Goal: Information Seeking & Learning: Learn about a topic

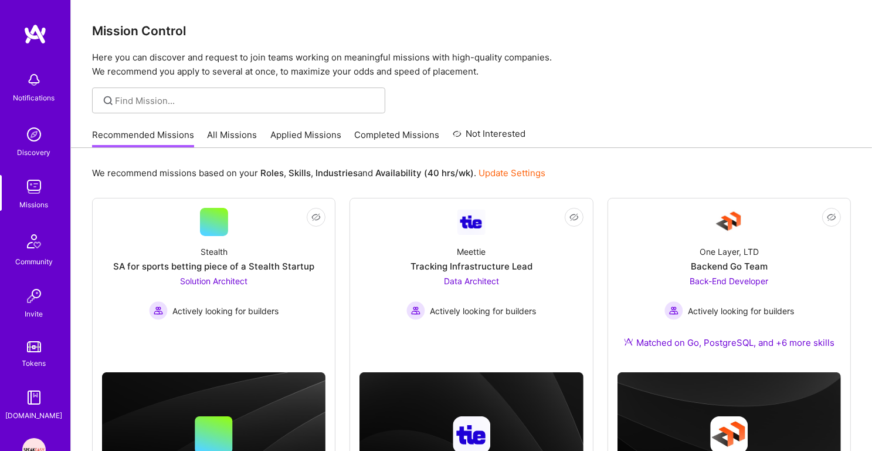
click at [305, 125] on div "Recommended Missions All Missions Applied Missions Completed Missions Not Inter…" at bounding box center [309, 134] width 434 height 25
click at [304, 137] on link "Applied Missions" at bounding box center [305, 137] width 71 height 19
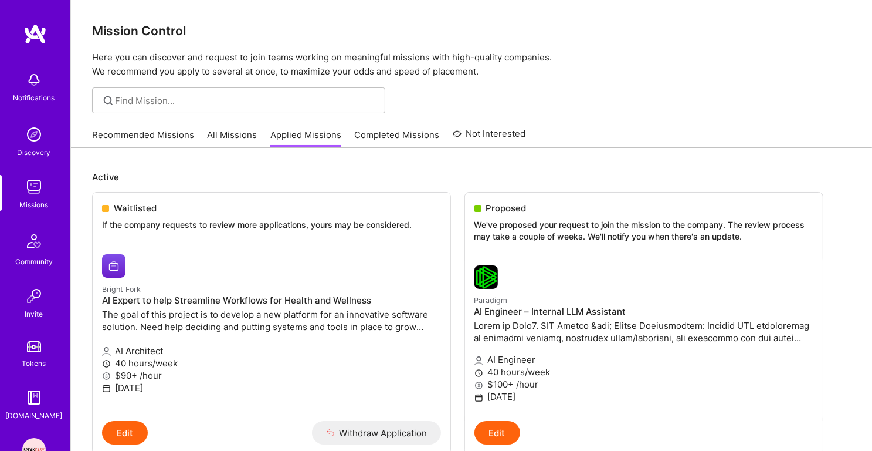
click at [177, 139] on link "Recommended Missions" at bounding box center [143, 137] width 102 height 19
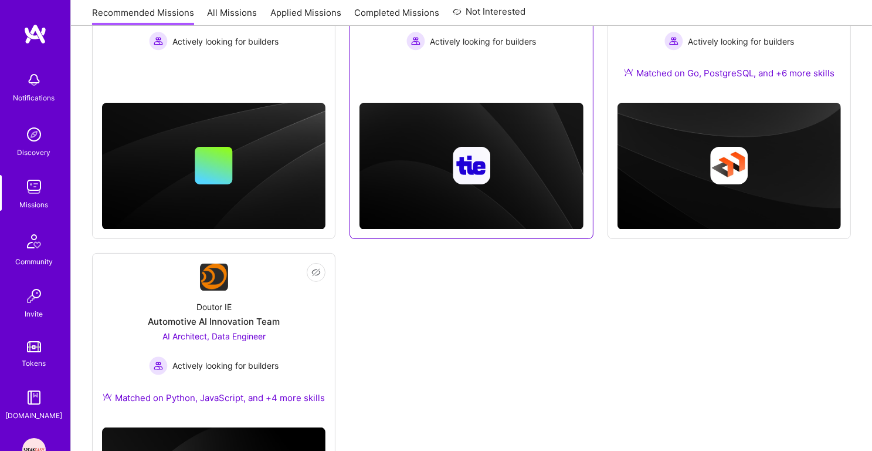
scroll to position [227, 0]
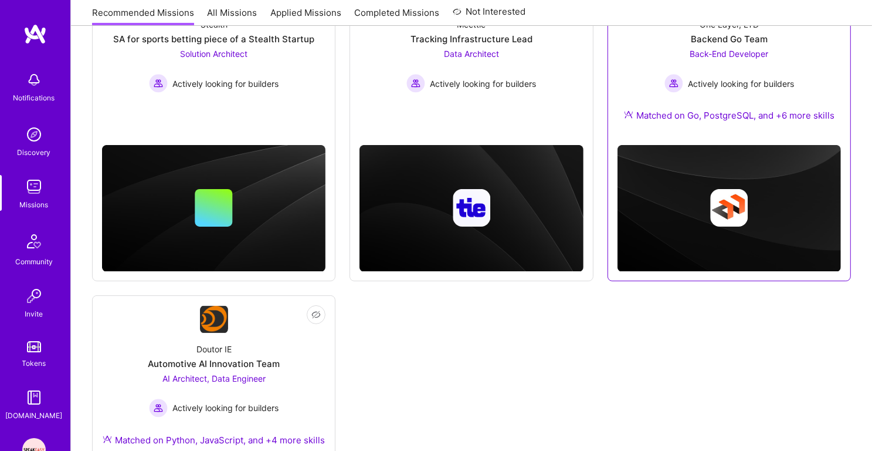
click at [747, 96] on div "One Layer, LTD Backend Go Team Back-End Developer Actively looking for builders…" at bounding box center [730, 72] width 224 height 127
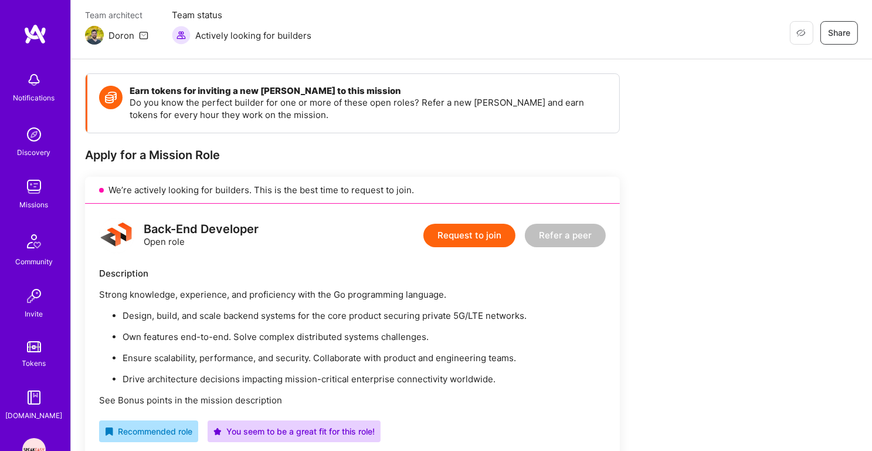
scroll to position [138, 0]
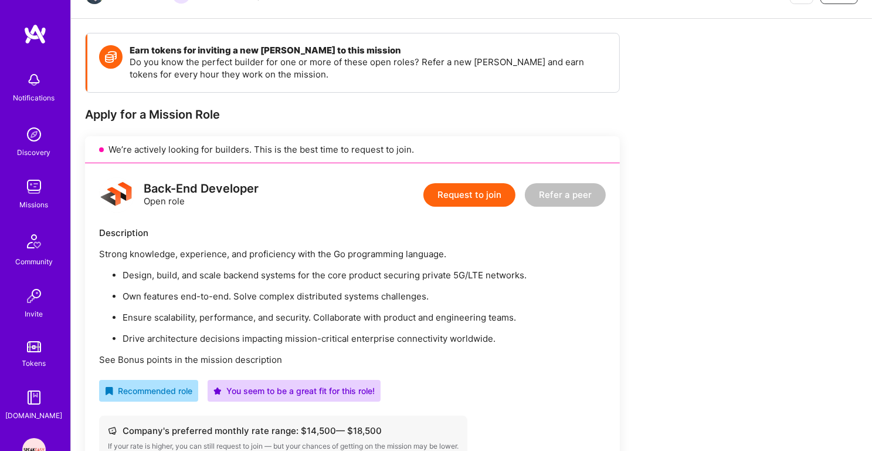
click at [270, 275] on p "Design, build, and scale backend systems for the core product securing private …" at bounding box center [364, 275] width 483 height 12
click at [260, 292] on p "Own features end-to-end. Solve complex distributed systems challenges." at bounding box center [364, 296] width 483 height 12
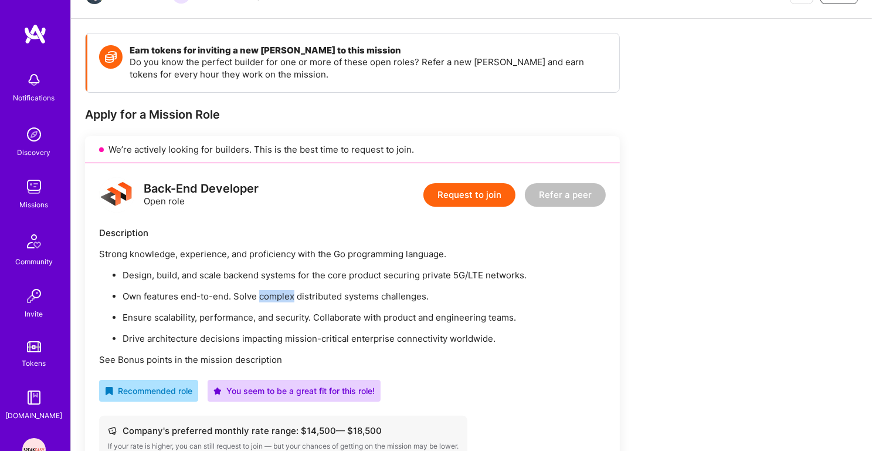
click at [260, 292] on p "Own features end-to-end. Solve complex distributed systems challenges." at bounding box center [364, 296] width 483 height 12
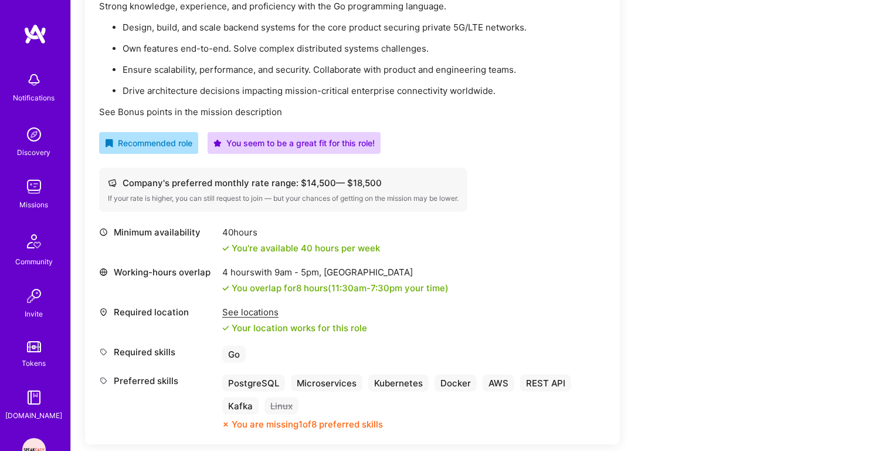
scroll to position [416, 0]
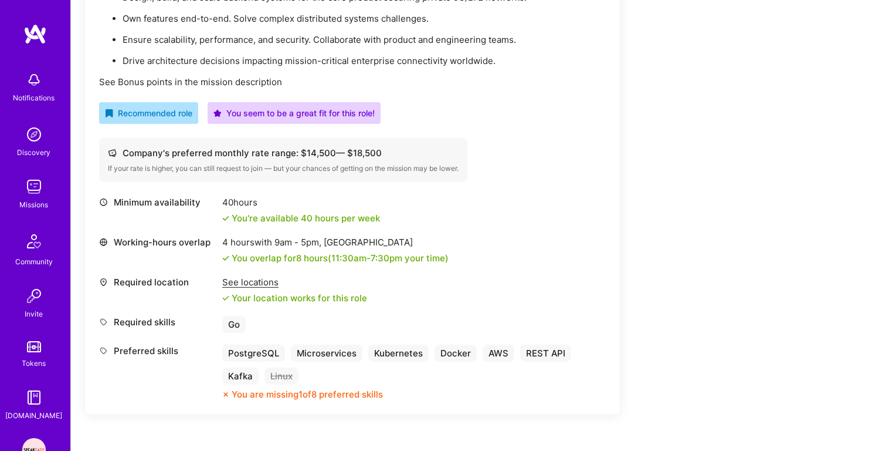
click at [259, 281] on div "See locations" at bounding box center [294, 282] width 145 height 12
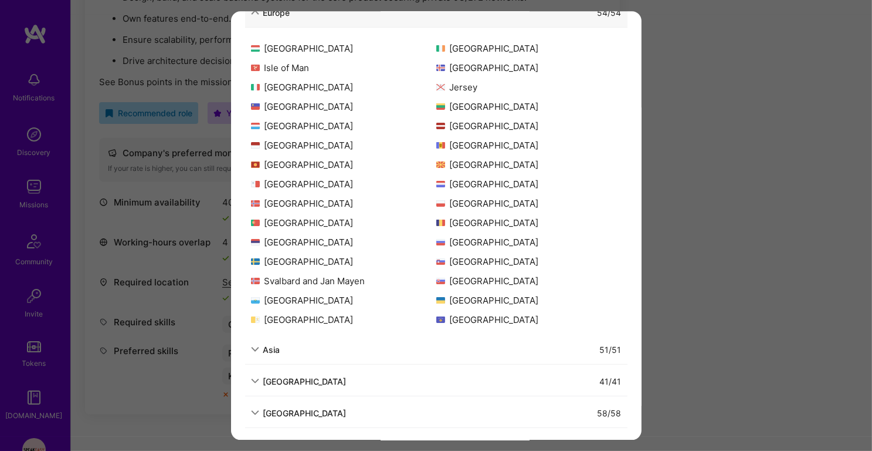
scroll to position [299, 0]
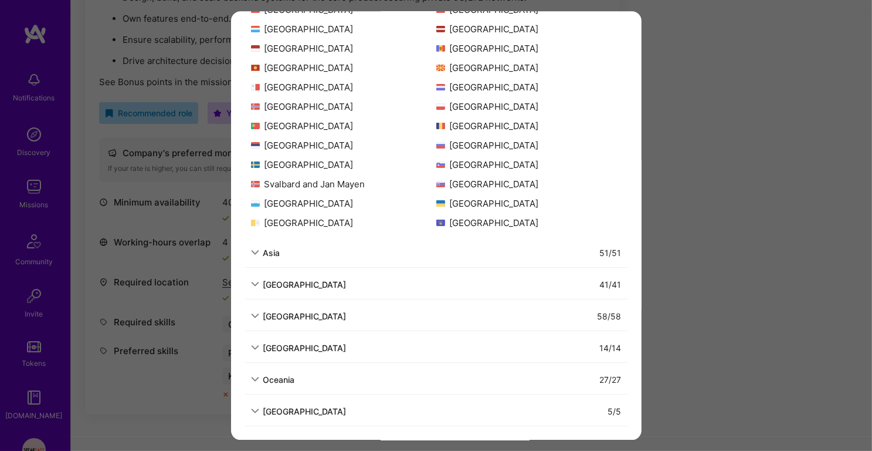
click at [207, 351] on div "Allowed Locations The locations that client marked as required will show up her…" at bounding box center [436, 225] width 872 height 451
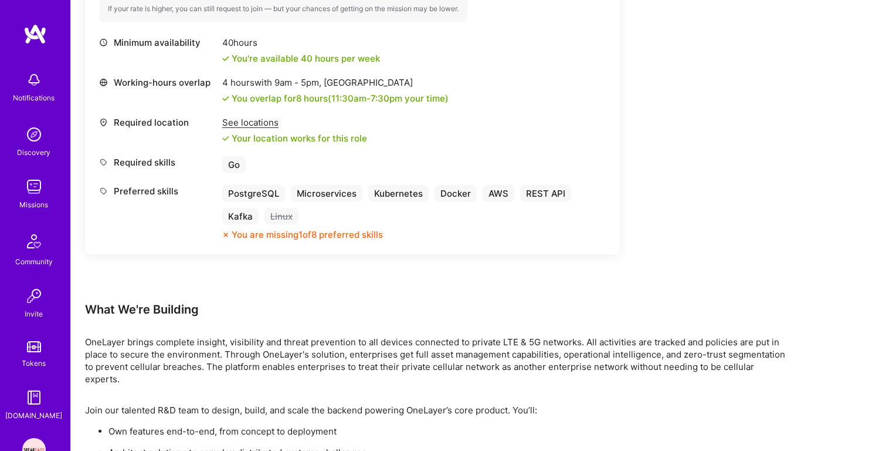
scroll to position [935, 0]
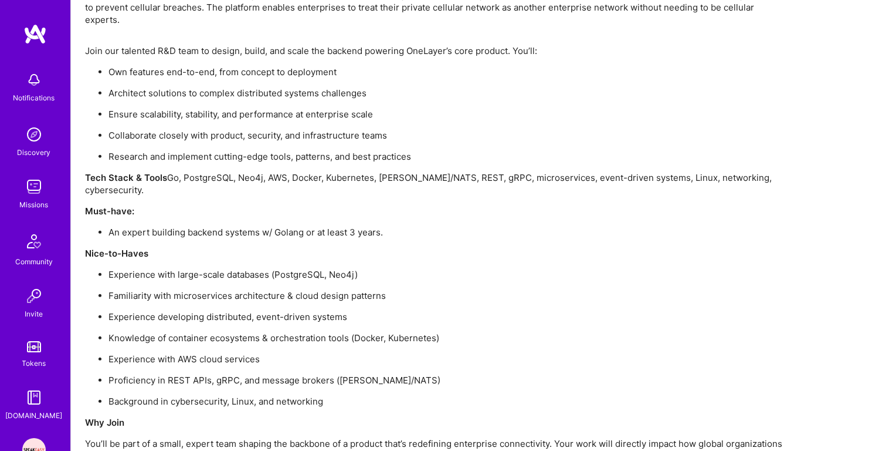
click at [237, 226] on p "An expert building backend systems w/ Golang or at least 3 years." at bounding box center [449, 232] width 681 height 12
click at [233, 226] on p "An expert building backend systems w/ Golang or at least 3 years." at bounding box center [449, 232] width 681 height 12
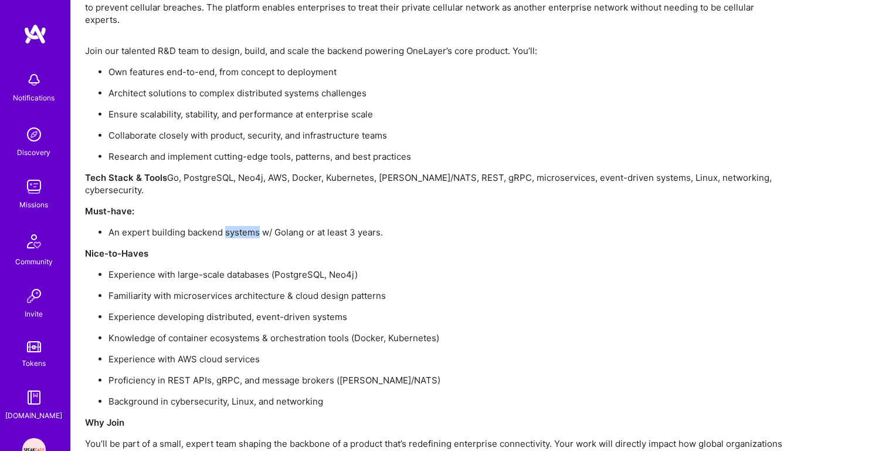
click at [233, 226] on p "An expert building backend systems w/ Golang or at least 3 years." at bounding box center [449, 232] width 681 height 12
click at [207, 268] on p "Experience with large-scale databases (PostgreSQL, Neo4j)" at bounding box center [449, 274] width 681 height 12
click at [198, 289] on p "Familiarity with microservices architecture & cloud design patterns" at bounding box center [449, 295] width 681 height 12
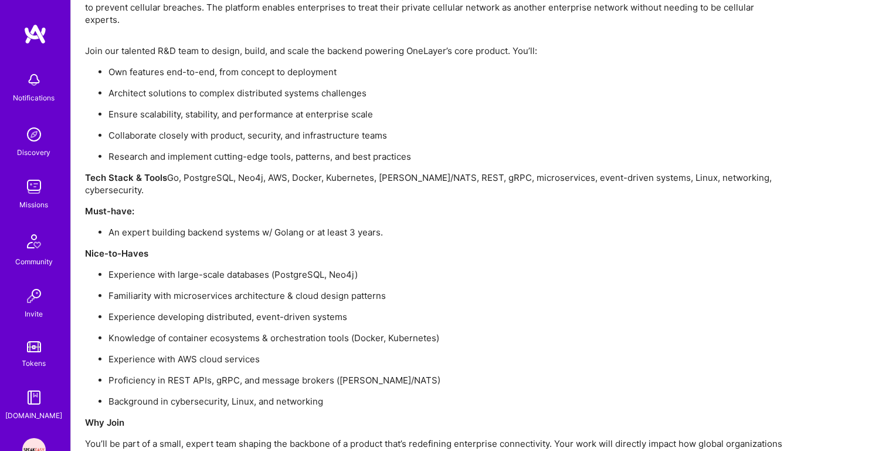
click at [198, 289] on p "Familiarity with microservices architecture & cloud design patterns" at bounding box center [449, 295] width 681 height 12
click at [183, 284] on ul "Experience with large-scale databases (PostgreSQL, Neo4j) Familiarity with micr…" at bounding box center [437, 337] width 704 height 139
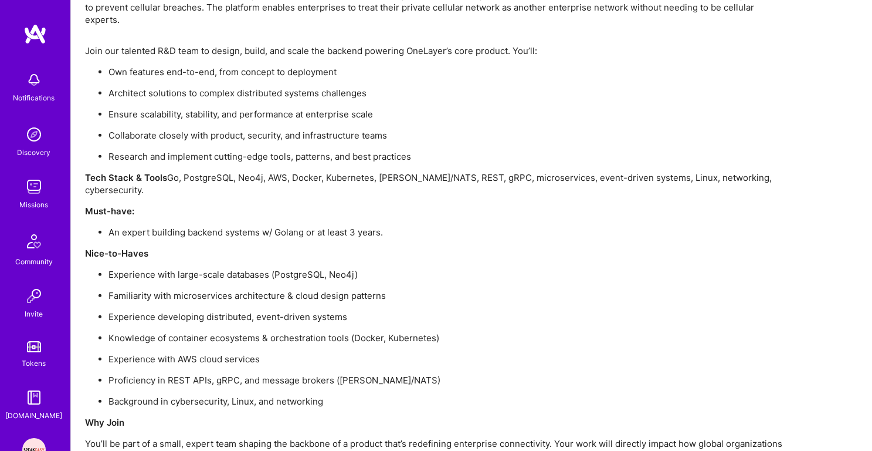
click at [173, 301] on ul "Experience with large-scale databases (PostgreSQL, Neo4j) Familiarity with micr…" at bounding box center [437, 337] width 704 height 139
click at [165, 331] on p "Knowledge of container ecosystems & orchestration tools (Docker, Kubernetes)" at bounding box center [449, 337] width 681 height 12
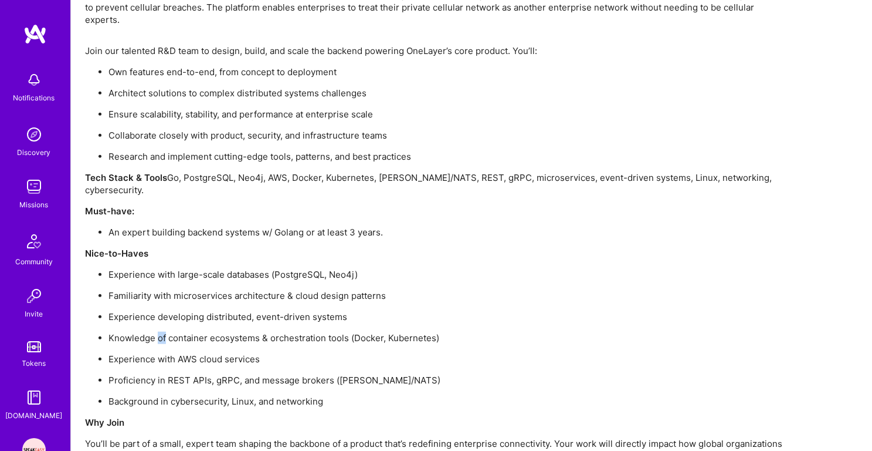
click at [165, 331] on p "Knowledge of container ecosystems & orchestration tools (Docker, Kubernetes)" at bounding box center [449, 337] width 681 height 12
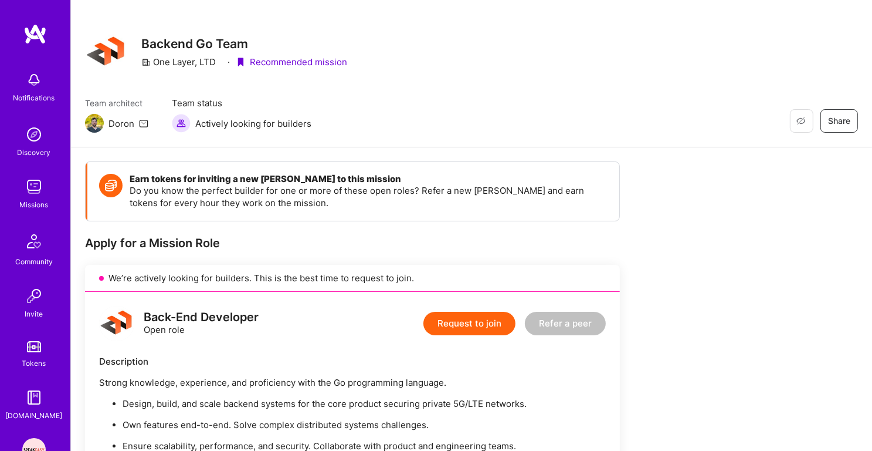
scroll to position [0, 0]
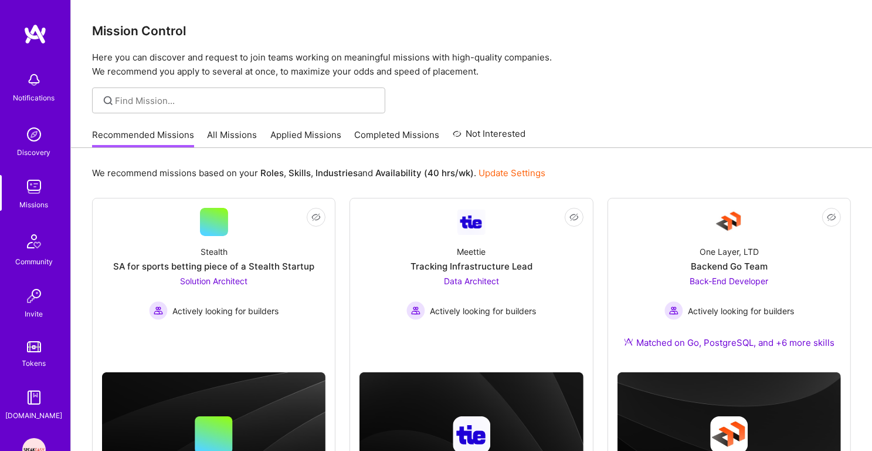
click at [328, 131] on link "Applied Missions" at bounding box center [305, 137] width 71 height 19
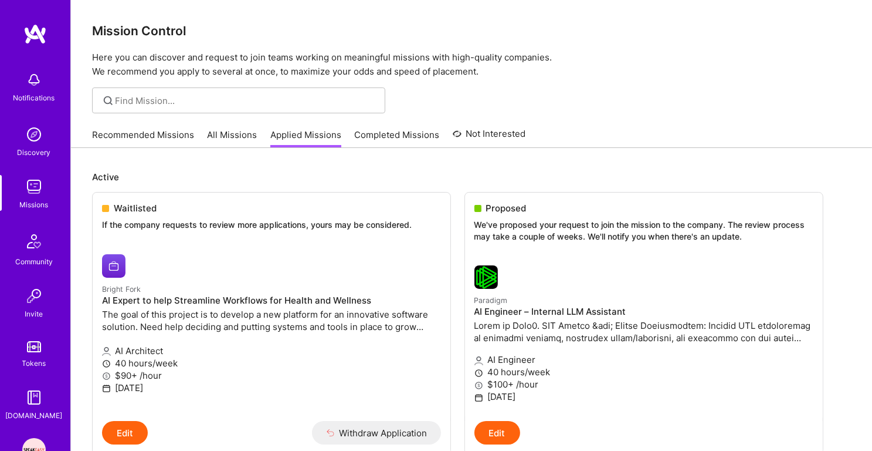
click at [168, 139] on link "Recommended Missions" at bounding box center [143, 137] width 102 height 19
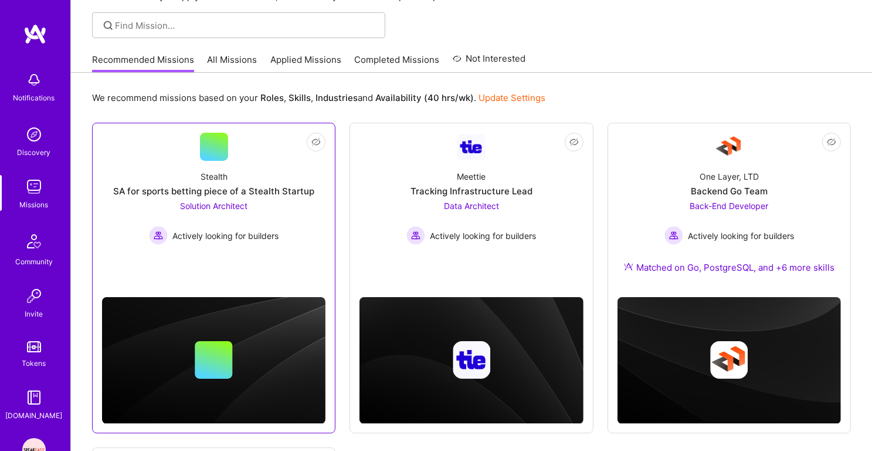
scroll to position [23, 0]
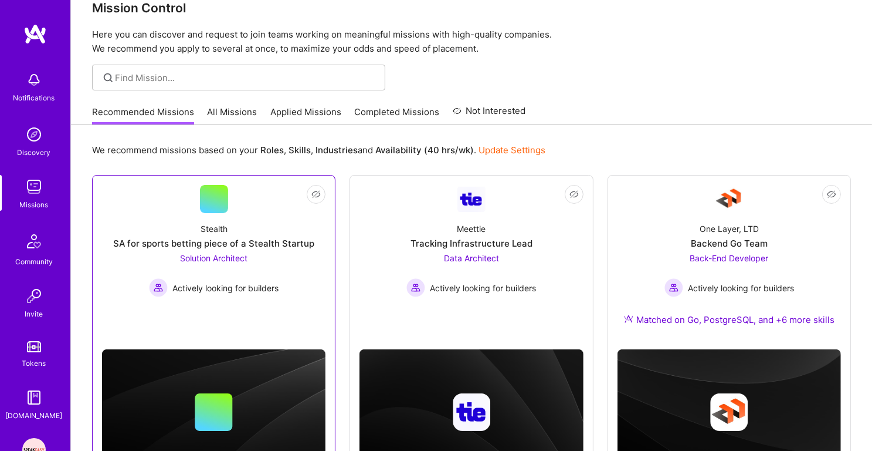
click at [226, 225] on div "Stealth" at bounding box center [214, 228] width 27 height 12
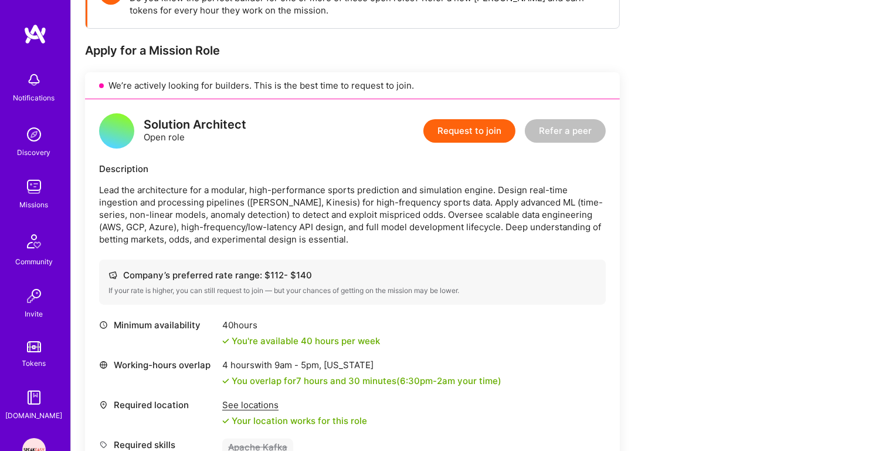
scroll to position [266, 0]
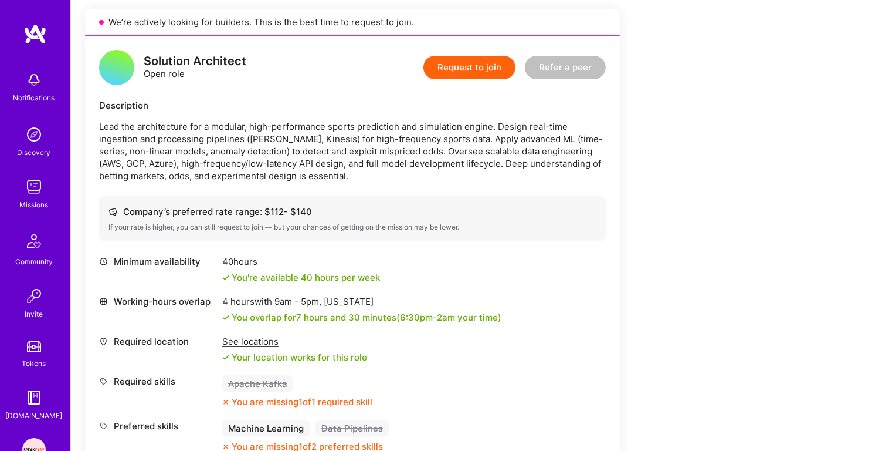
click at [388, 155] on p "Lead the architecture for a modular, high-performance sports prediction and sim…" at bounding box center [352, 151] width 507 height 62
click at [385, 160] on p "Lead the architecture for a modular, high-performance sports prediction and sim…" at bounding box center [352, 151] width 507 height 62
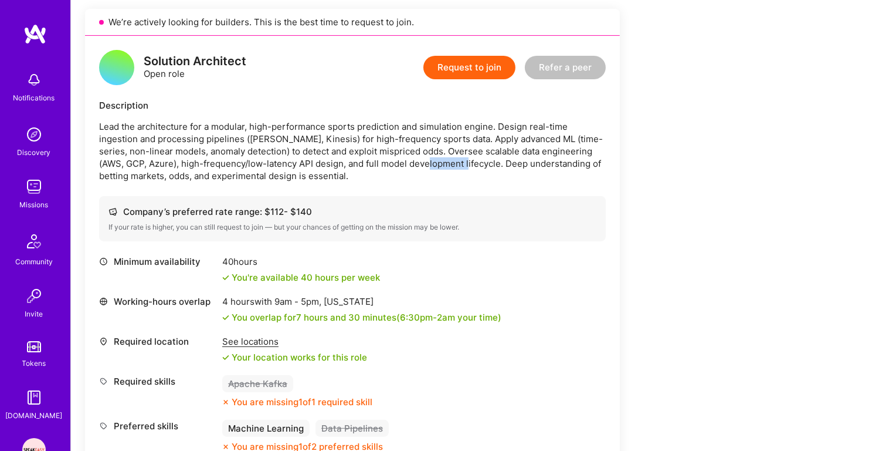
click at [385, 160] on p "Lead the architecture for a modular, high-performance sports prediction and sim…" at bounding box center [352, 151] width 507 height 62
click at [381, 167] on p "Lead the architecture for a modular, high-performance sports prediction and sim…" at bounding box center [352, 151] width 507 height 62
click at [379, 168] on p "Lead the architecture for a modular, high-performance sports prediction and sim…" at bounding box center [352, 151] width 507 height 62
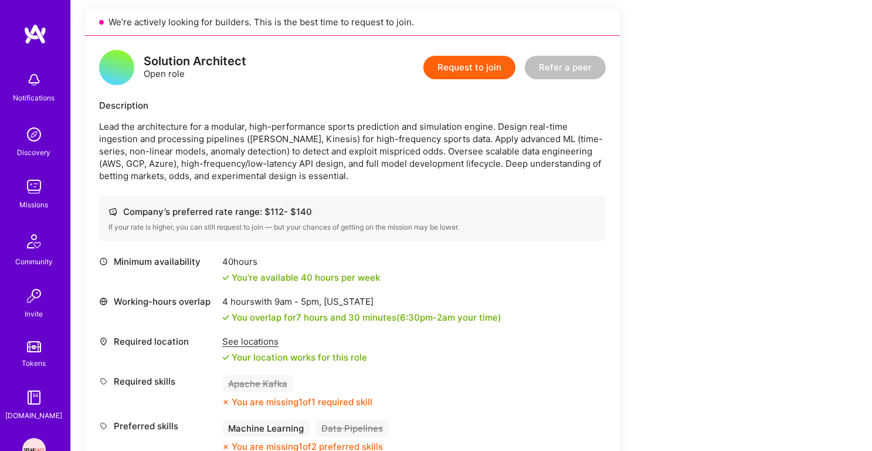
click at [379, 168] on p "Lead the architecture for a modular, high-performance sports prediction and sim…" at bounding box center [352, 151] width 507 height 62
click at [375, 173] on p "Lead the architecture for a modular, high-performance sports prediction and sim…" at bounding box center [352, 151] width 507 height 62
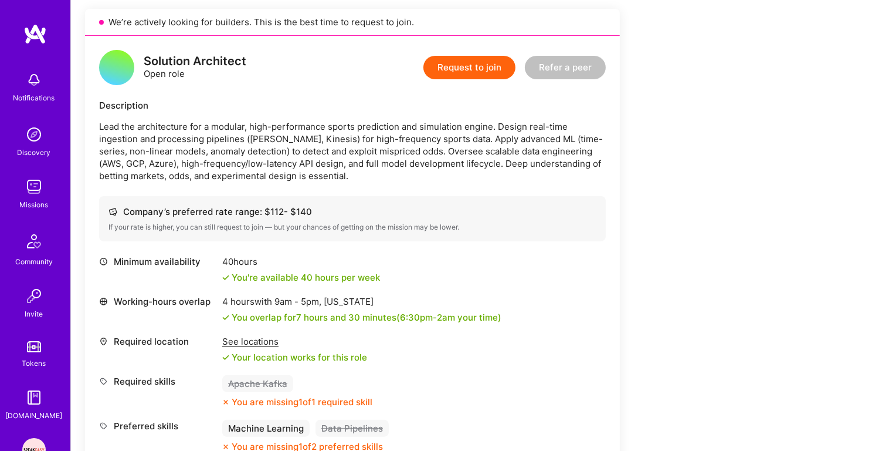
click at [380, 164] on p "Lead the architecture for a modular, high-performance sports prediction and sim…" at bounding box center [352, 151] width 507 height 62
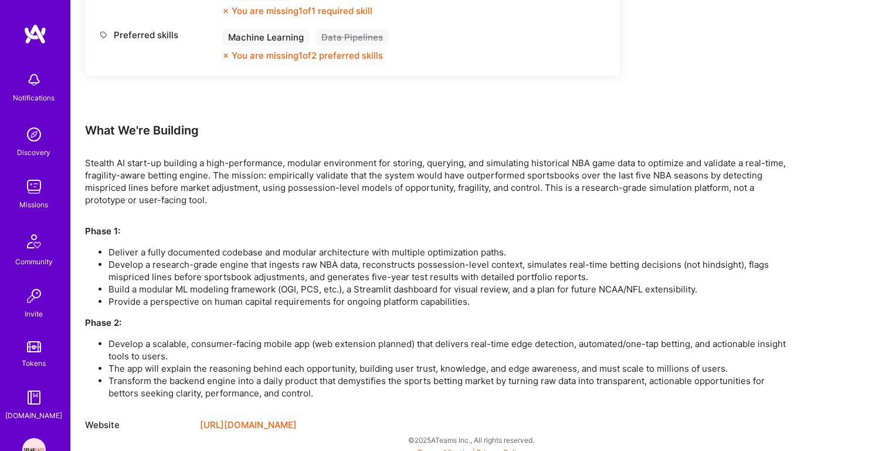
scroll to position [665, 0]
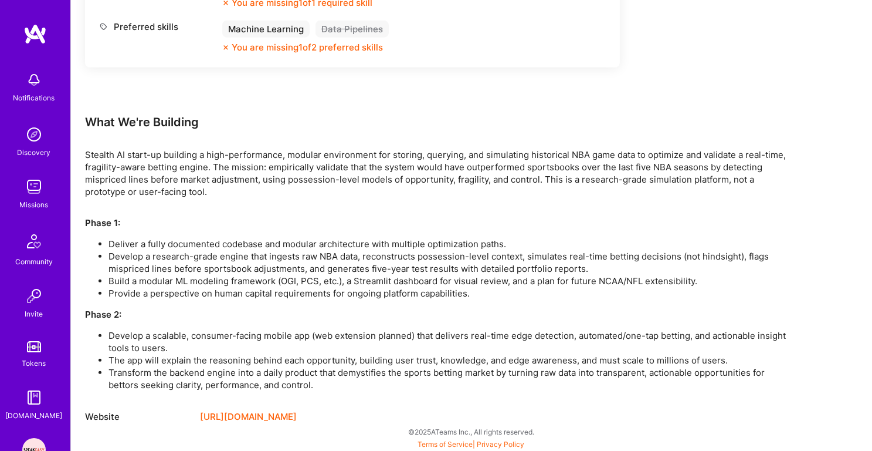
click at [343, 246] on li "Deliver a fully documented codebase and modular architecture with multiple opti…" at bounding box center [449, 244] width 681 height 12
click at [333, 258] on li "Develop a research-grade engine that ingests raw NBA data, reconstructs possess…" at bounding box center [449, 262] width 681 height 25
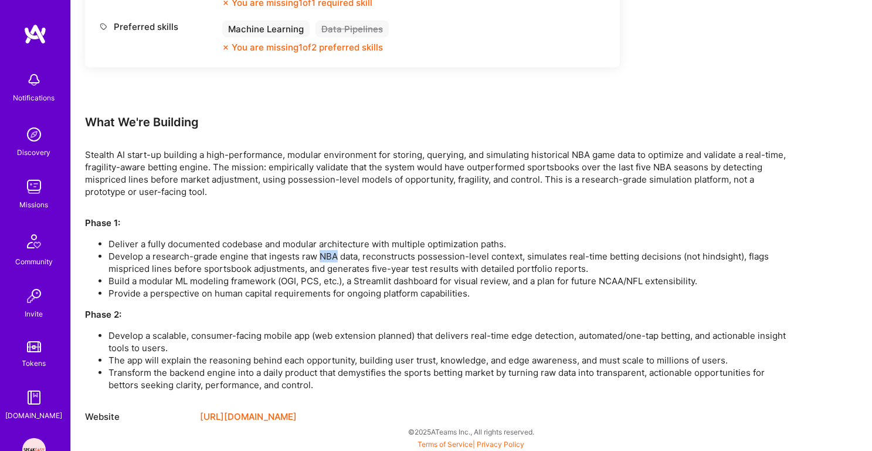
click at [333, 258] on li "Develop a research-grade engine that ingests raw NBA data, reconstructs possess…" at bounding box center [449, 262] width 681 height 25
click at [333, 260] on li "Develop a research-grade engine that ingests raw NBA data, reconstructs possess…" at bounding box center [449, 262] width 681 height 25
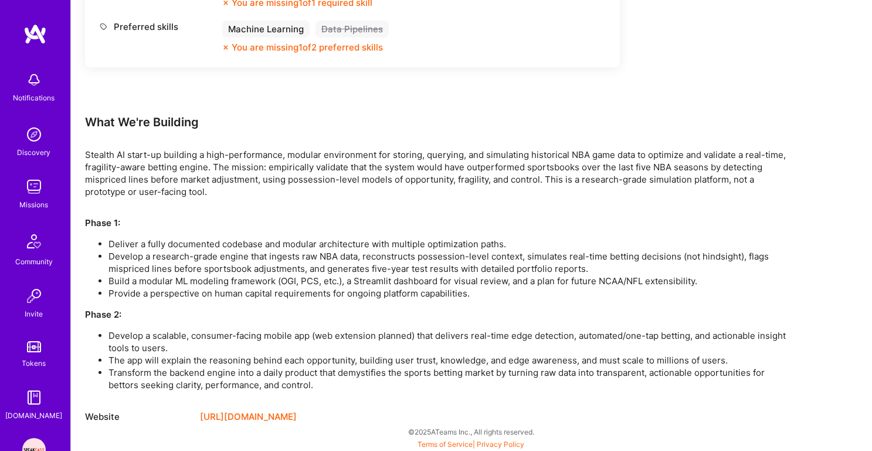
click at [333, 260] on li "Develop a research-grade engine that ingests raw NBA data, reconstructs possess…" at bounding box center [449, 262] width 681 height 25
click at [354, 260] on li "Develop a research-grade engine that ingests raw NBA data, reconstructs possess…" at bounding box center [449, 262] width 681 height 25
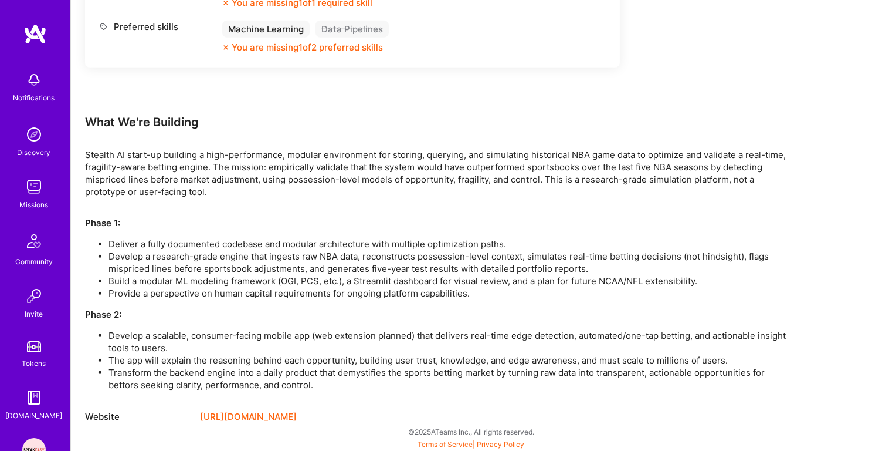
click at [360, 264] on li "Develop a research-grade engine that ingests raw NBA data, reconstructs possess…" at bounding box center [449, 262] width 681 height 25
click at [372, 266] on li "Develop a research-grade engine that ingests raw NBA data, reconstructs possess…" at bounding box center [449, 262] width 681 height 25
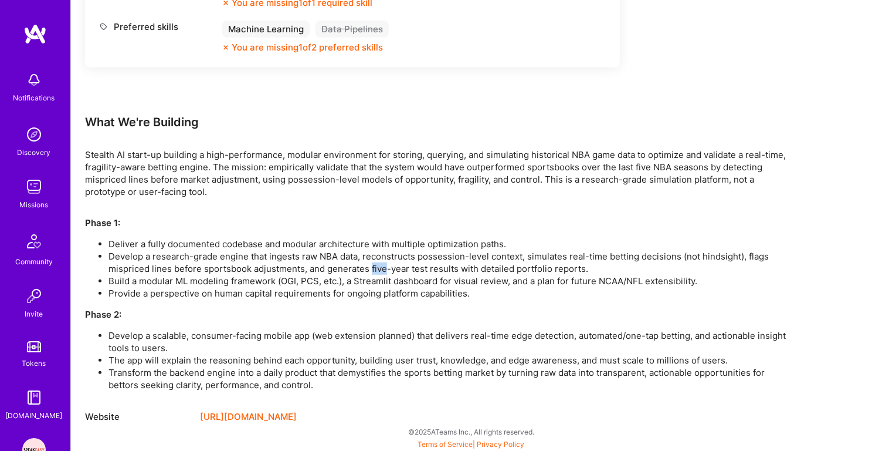
click at [372, 266] on li "Develop a research-grade engine that ingests raw NBA data, reconstructs possess…" at bounding box center [449, 262] width 681 height 25
click at [395, 268] on li "Develop a research-grade engine that ingests raw NBA data, reconstructs possess…" at bounding box center [449, 262] width 681 height 25
click at [375, 296] on li "Provide a perspective on human capital requirements for ongoing platform capabi…" at bounding box center [449, 293] width 681 height 12
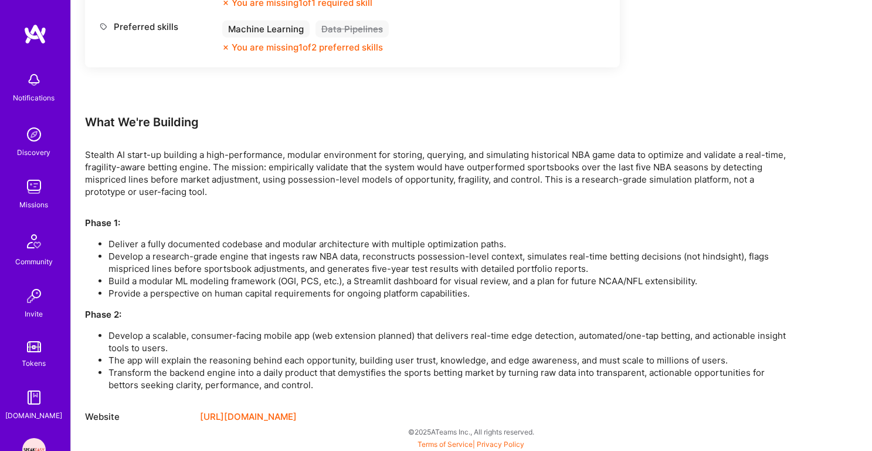
click at [375, 296] on li "Provide a perspective on human capital requirements for ongoing platform capabi…" at bounding box center [449, 293] width 681 height 12
click at [383, 283] on li "Build a modular ML modeling framework (OGI, PCS, etc.), a Streamlit dashboard f…" at bounding box center [449, 281] width 681 height 12
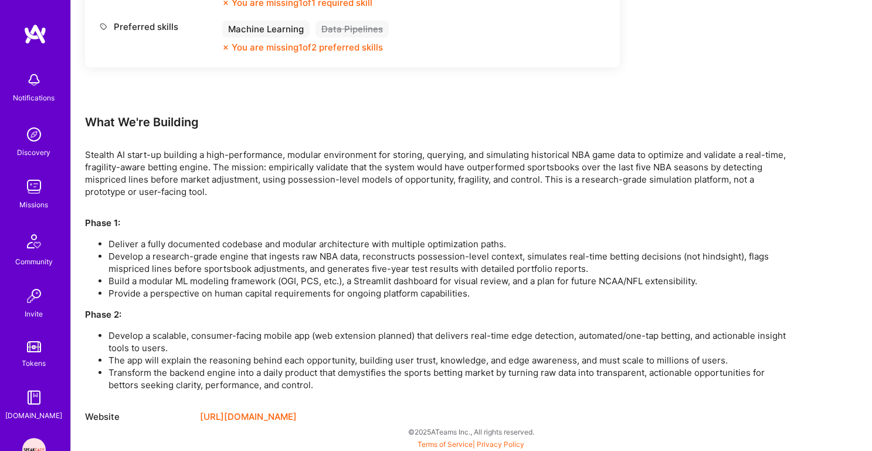
click at [336, 352] on li "Develop a scalable, consumer-facing mobile app (web extension planned) that del…" at bounding box center [449, 341] width 681 height 25
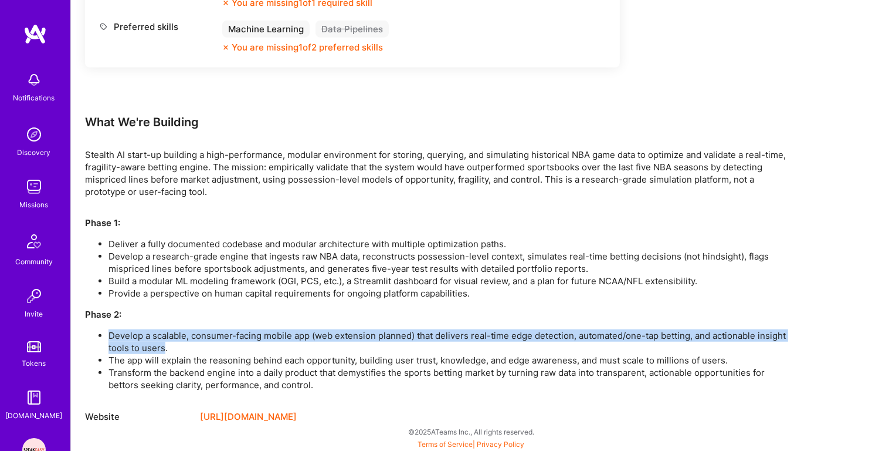
click at [336, 352] on li "Develop a scalable, consumer-facing mobile app (web extension planned) that del…" at bounding box center [449, 341] width 681 height 25
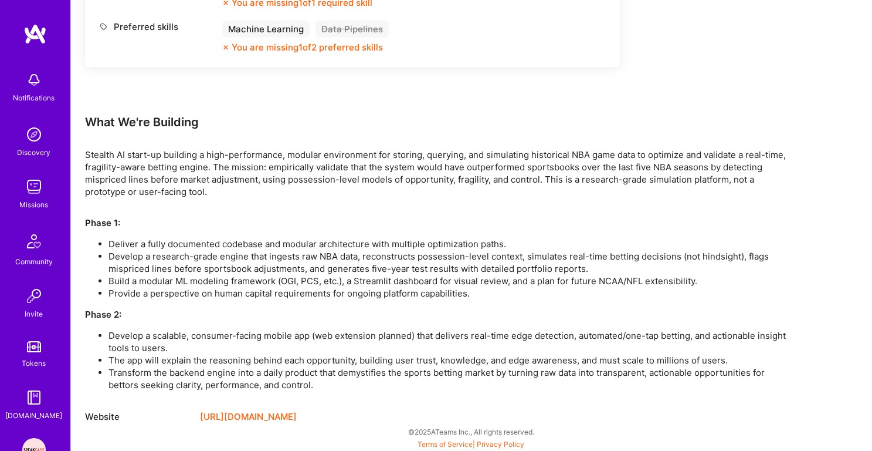
click at [325, 372] on li "Transform the backend engine into a daily product that demystifies the sports b…" at bounding box center [449, 378] width 681 height 25
click at [363, 320] on div "Phase 1: Deliver a fully documented codebase and modular architecture with mult…" at bounding box center [437, 303] width 704 height 174
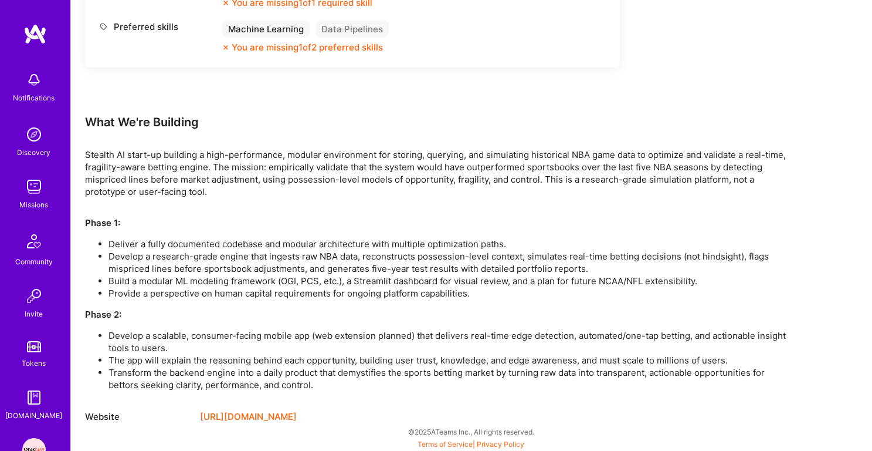
click at [363, 320] on div "Phase 1: Deliver a fully documented codebase and modular architecture with mult…" at bounding box center [437, 303] width 704 height 174
click at [350, 336] on li "Develop a scalable, consumer-facing mobile app (web extension planned) that del…" at bounding box center [449, 341] width 681 height 25
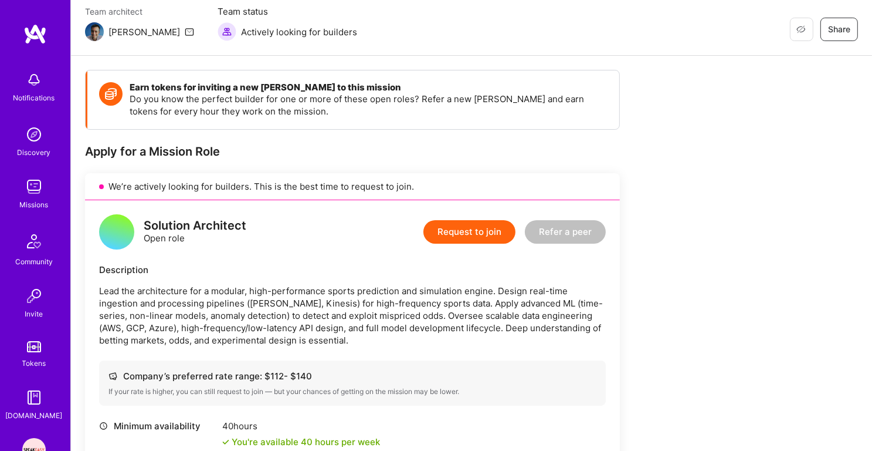
scroll to position [0, 0]
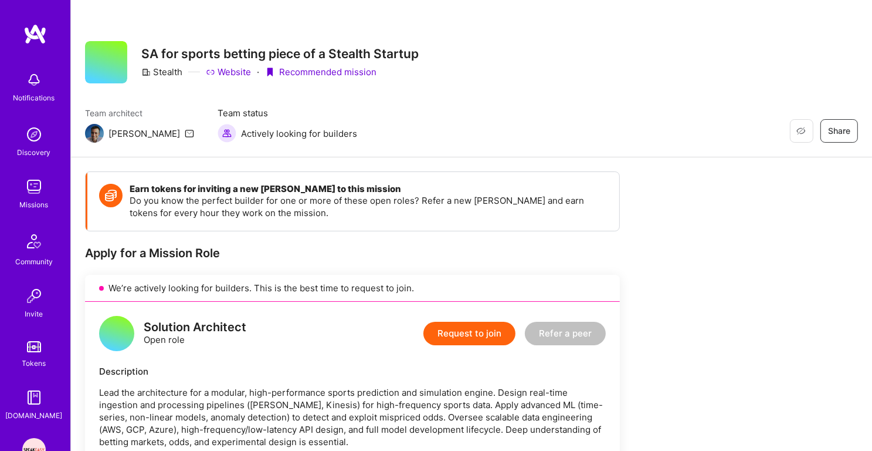
click at [31, 201] on div "Missions" at bounding box center [34, 204] width 29 height 12
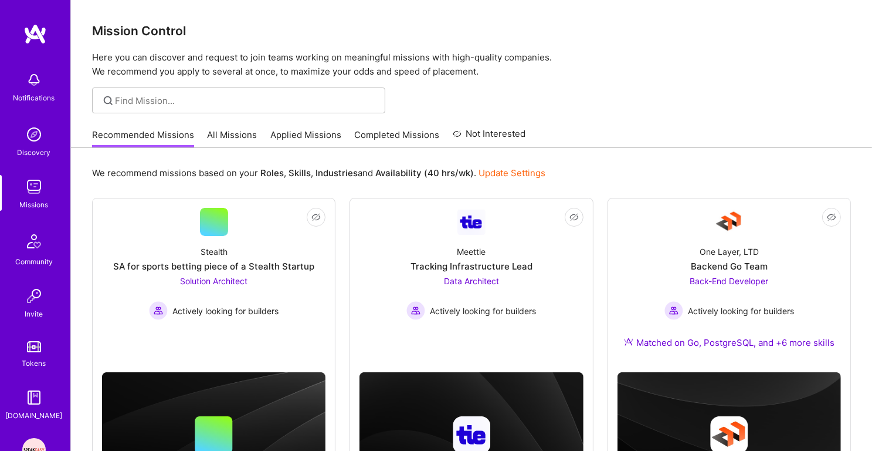
click at [318, 144] on link "Applied Missions" at bounding box center [305, 137] width 71 height 19
